Goal: Information Seeking & Learning: Check status

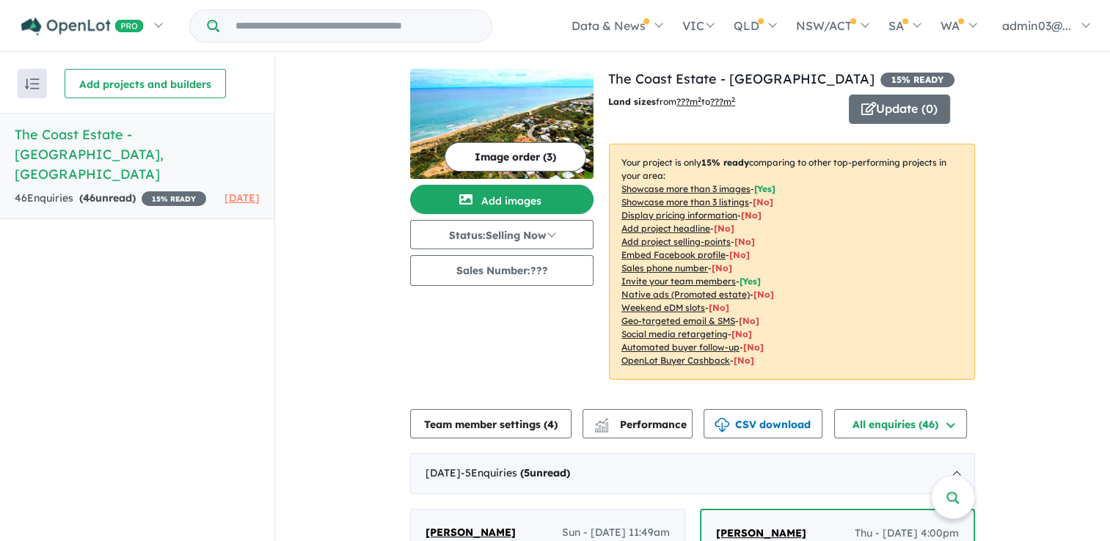
click at [176, 415] on div "Recent enquiries first Most unread enquiries first Most enquiries first By name…" at bounding box center [137, 298] width 274 height 489
drag, startPoint x: 1031, startPoint y: 254, endPoint x: 1039, endPoint y: 266, distance: 14.2
